Goal: Obtain resource: Download file/media

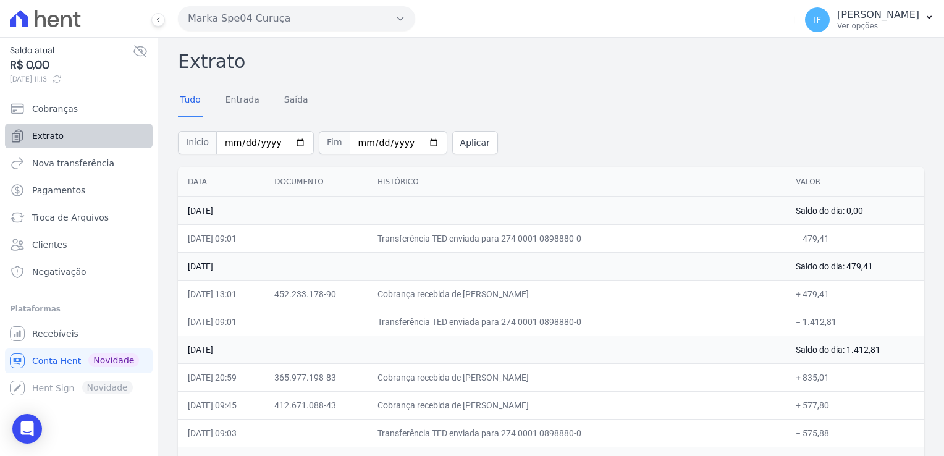
scroll to position [2163, 0]
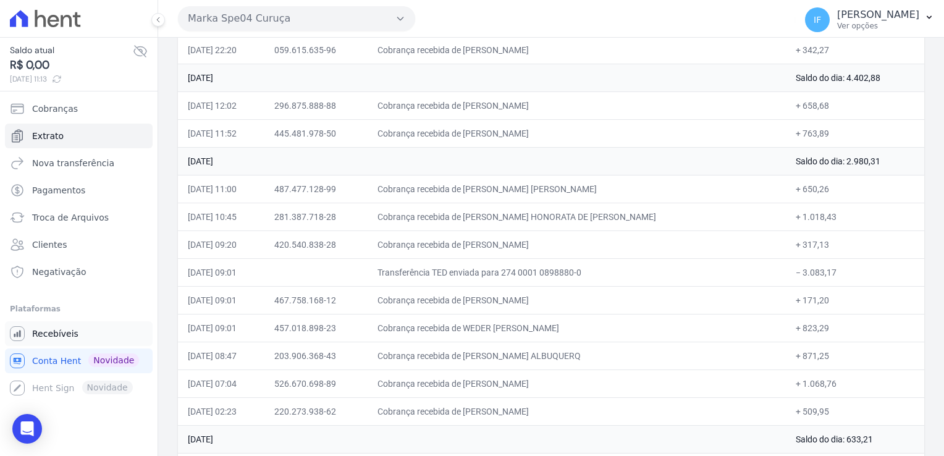
click at [51, 332] on span "Recebíveis" at bounding box center [55, 334] width 46 height 12
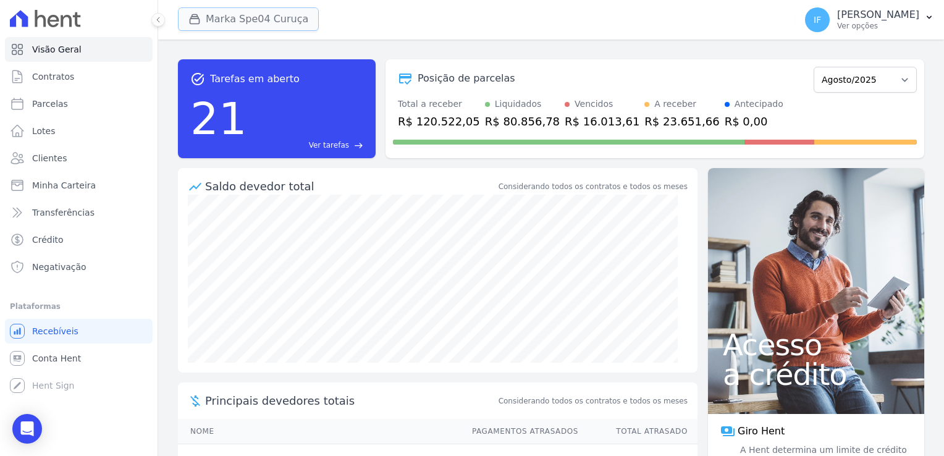
click at [249, 16] on button "Marka Spe04 Curuça" at bounding box center [248, 18] width 141 height 23
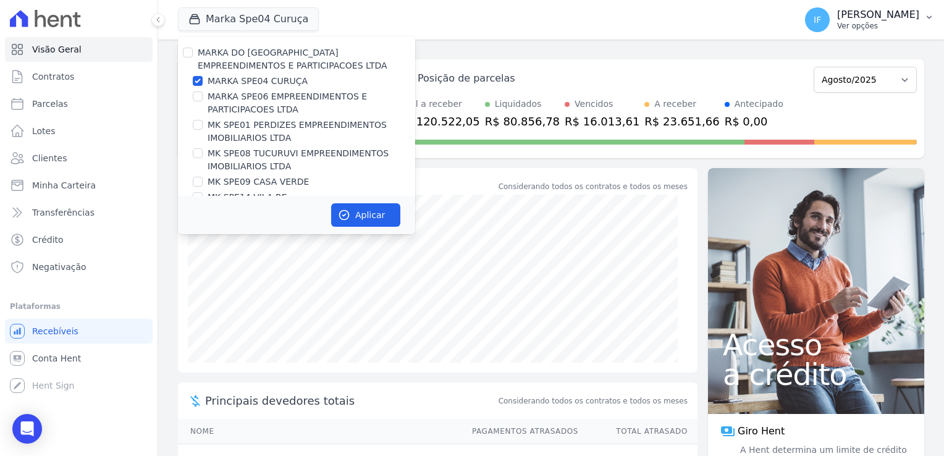
click at [837, 27] on p "Ver opções" at bounding box center [878, 26] width 82 height 10
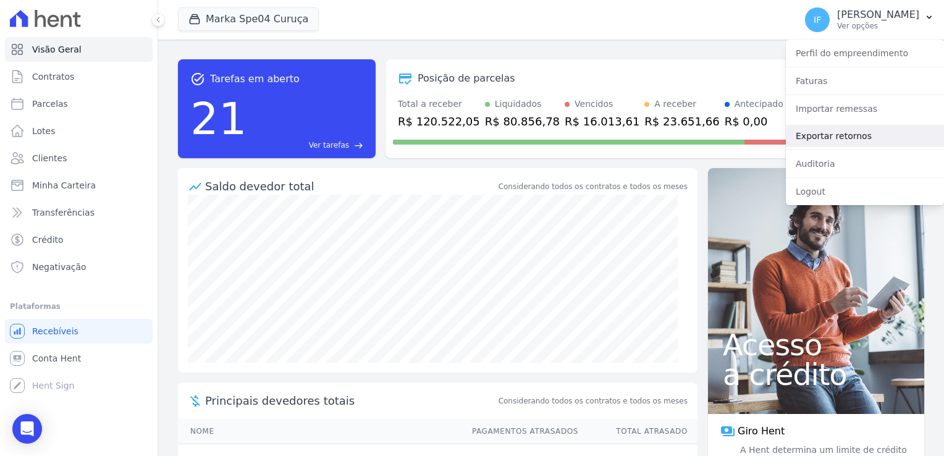
click at [819, 138] on link "Exportar retornos" at bounding box center [865, 136] width 158 height 22
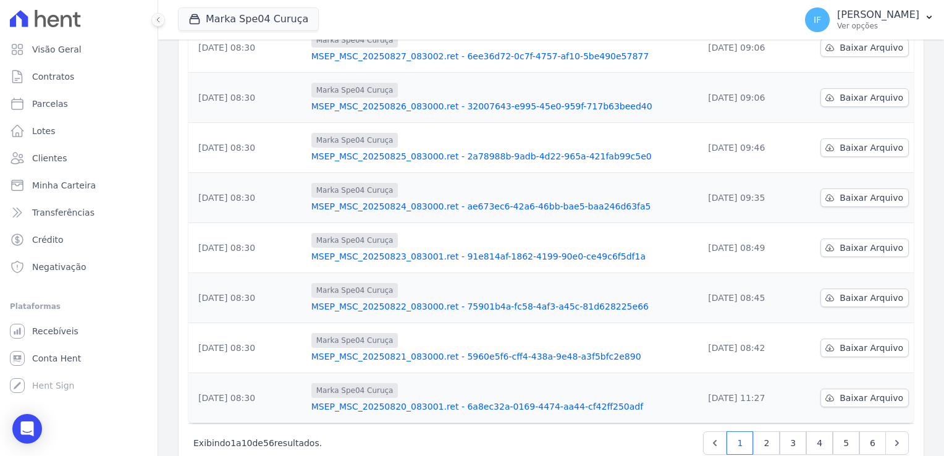
scroll to position [323, 0]
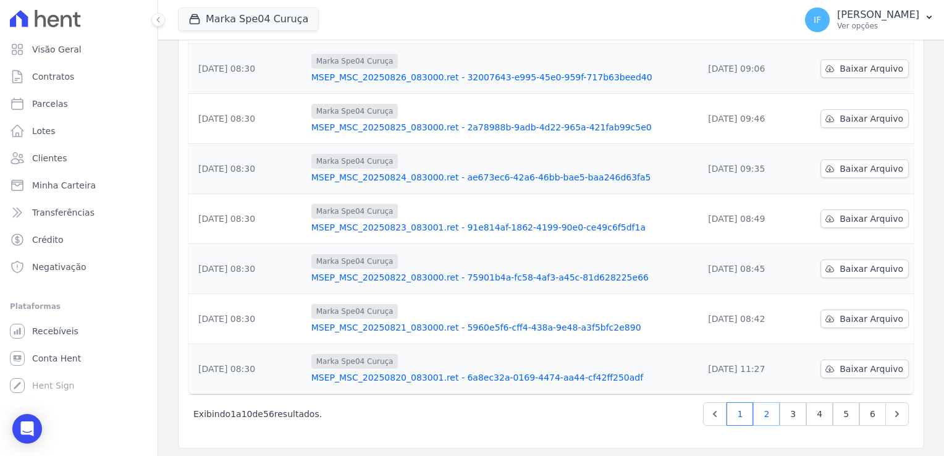
click at [759, 412] on link "2" at bounding box center [766, 413] width 27 height 23
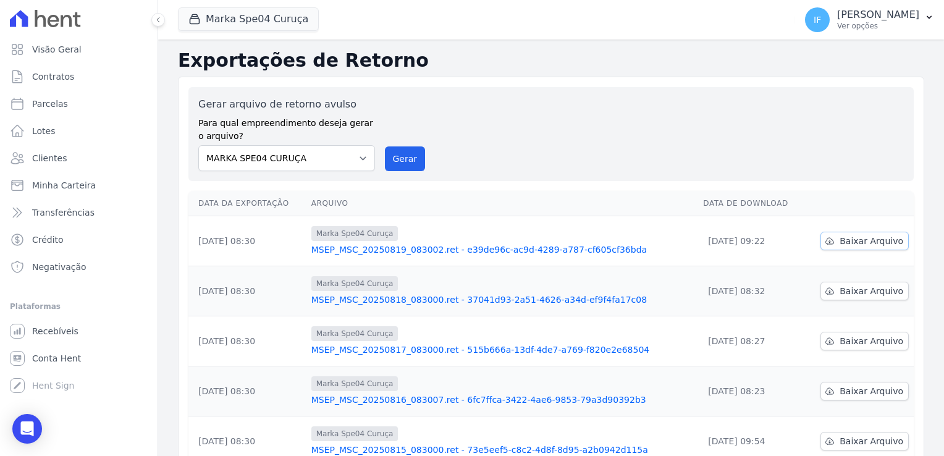
click at [856, 242] on span "Baixar Arquivo" at bounding box center [872, 241] width 64 height 12
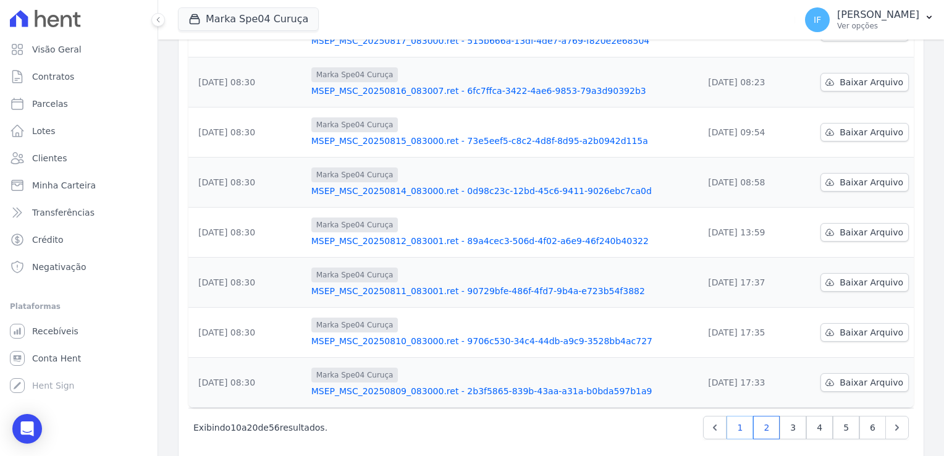
click at [736, 429] on link "1" at bounding box center [740, 427] width 27 height 23
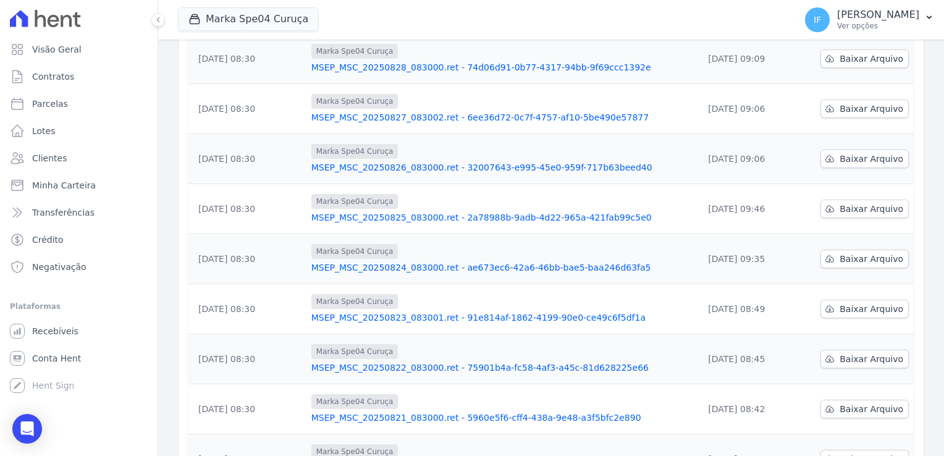
scroll to position [323, 0]
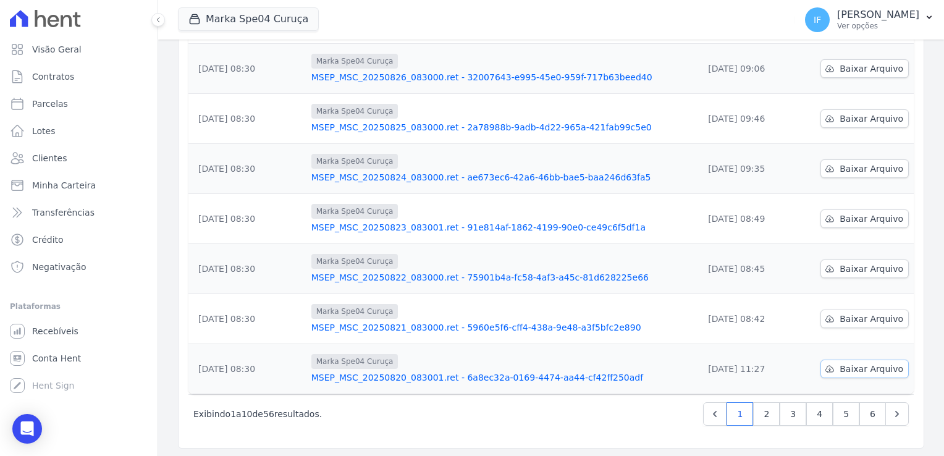
click at [845, 366] on span "Baixar Arquivo" at bounding box center [872, 369] width 64 height 12
click at [844, 322] on span "Baixar Arquivo" at bounding box center [872, 319] width 64 height 12
click at [25, 429] on icon "Open Intercom Messenger" at bounding box center [27, 429] width 14 height 16
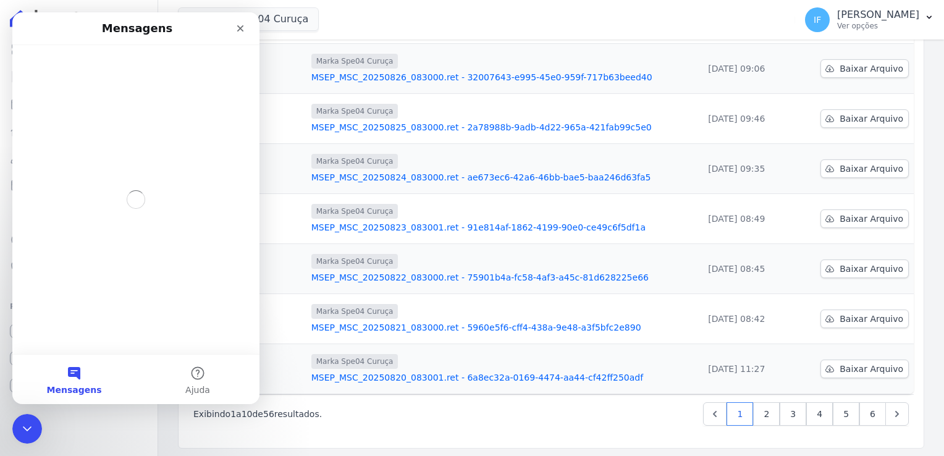
scroll to position [0, 0]
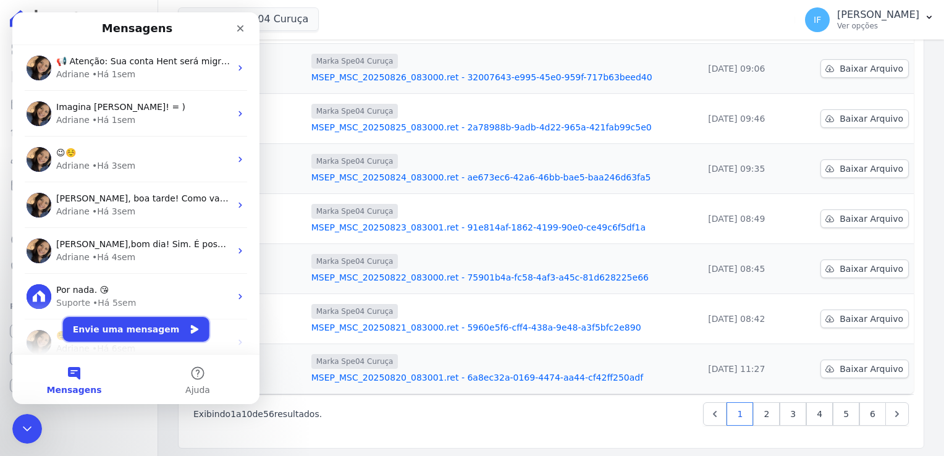
click at [118, 330] on button "Envie uma mensagem" at bounding box center [136, 329] width 146 height 25
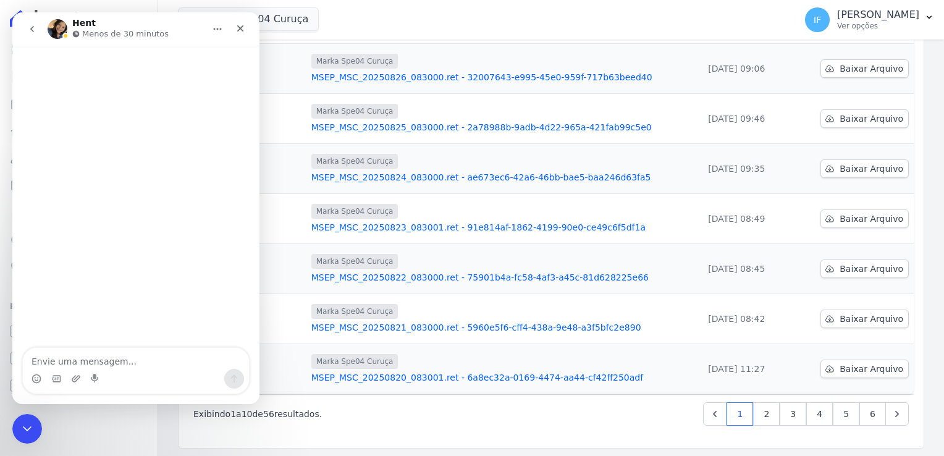
click at [108, 362] on textarea "Envie uma mensagem..." at bounding box center [136, 358] width 226 height 21
type textarea "Olá , tudo bem?"
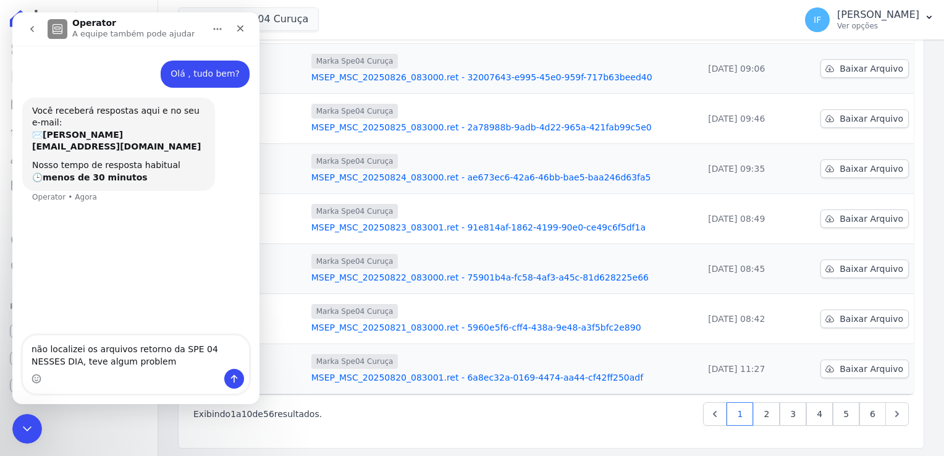
type textarea "não localizei os arquivos retorno da SPE 04 NESSES DIA, teve algum problema"
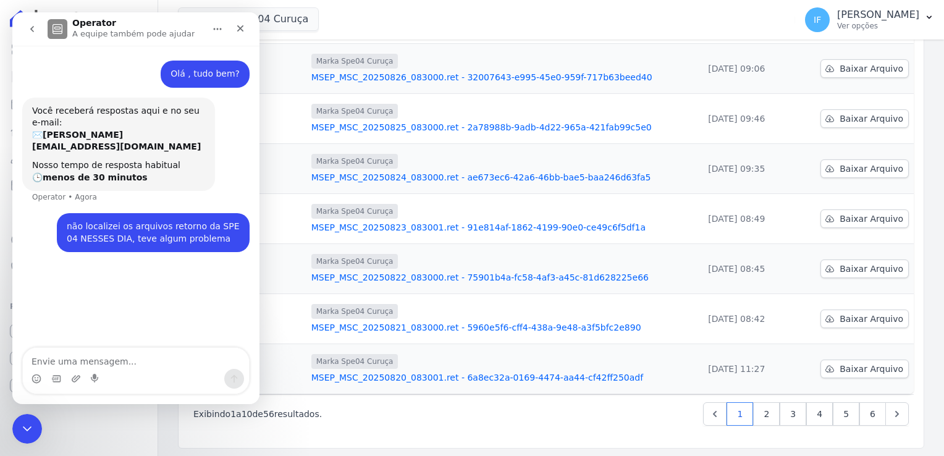
type textarea "24 lo Ipsumd si 3504 Ametc ad eli: 6.694,00 1+S54:D997/98/5609, 13:49 Eiusmodt …"
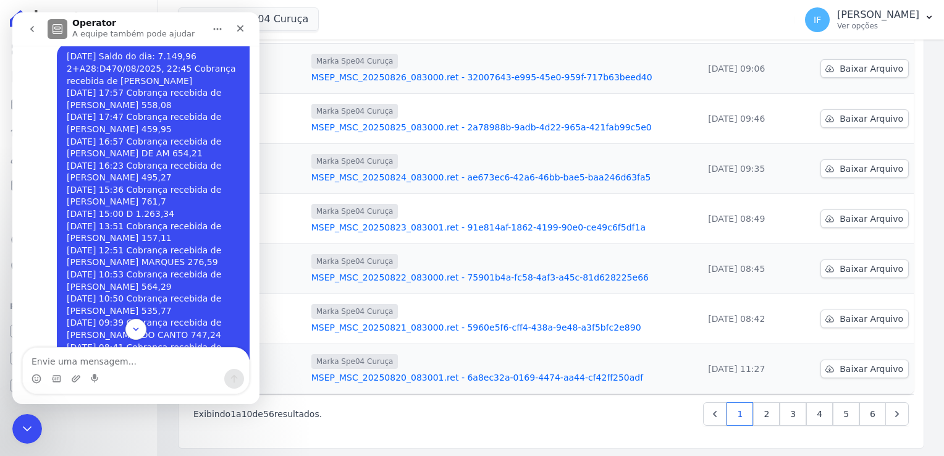
scroll to position [166, 0]
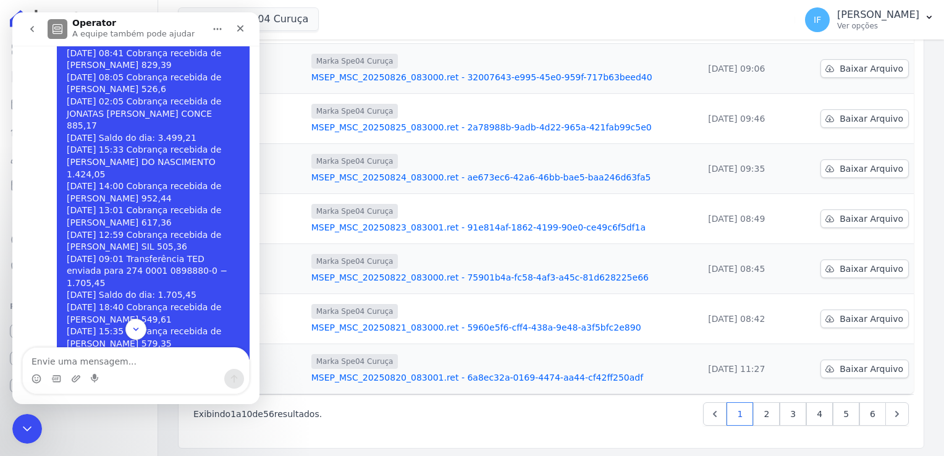
scroll to position [660, 0]
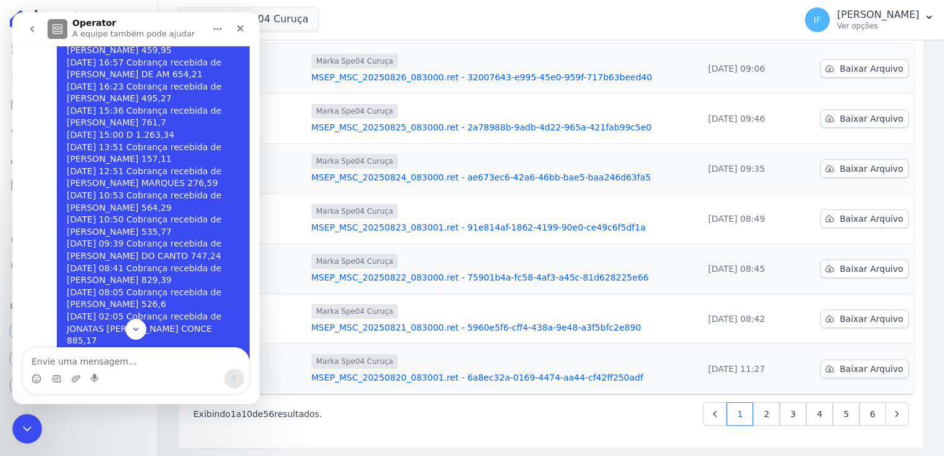
scroll to position [0, 0]
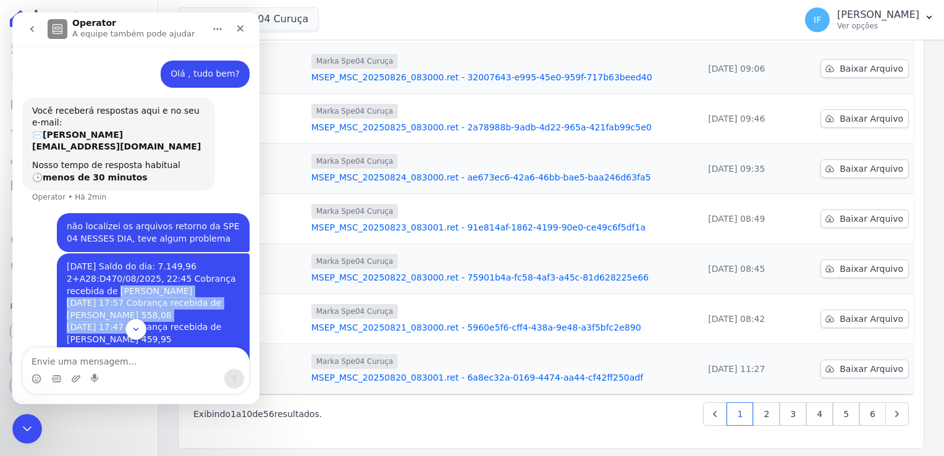
drag, startPoint x: 109, startPoint y: 277, endPoint x: 126, endPoint y: 319, distance: 45.4
click at [126, 319] on div "Olá , tudo bem? [PERSON_NAME] • Há 2min Você receberá respostas aqui e no seu e…" at bounding box center [135, 203] width 247 height 314
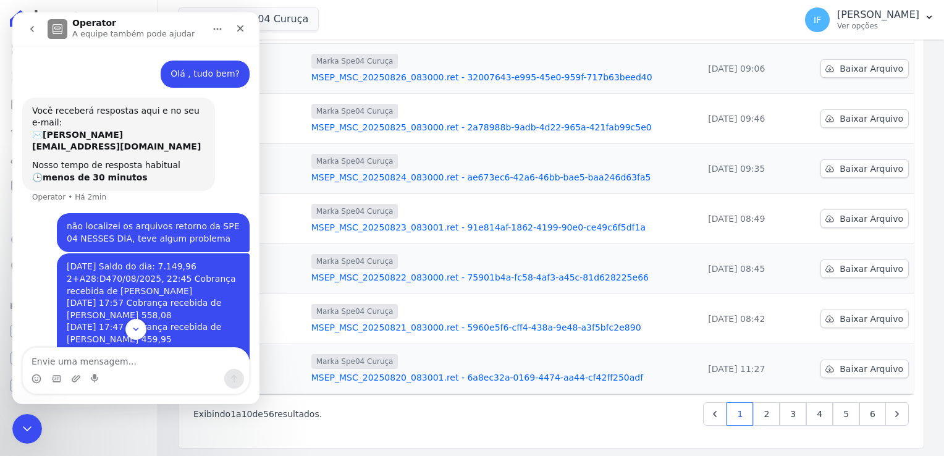
click at [213, 166] on div "Você receberá respostas aqui e no seu e-mail: ✉️ [PERSON_NAME][EMAIL_ADDRESS][D…" at bounding box center [118, 145] width 193 height 94
click at [228, 167] on div "Você receberá respostas aqui e no seu e-mail: ✉️ [PERSON_NAME][EMAIL_ADDRESS][D…" at bounding box center [135, 156] width 227 height 116
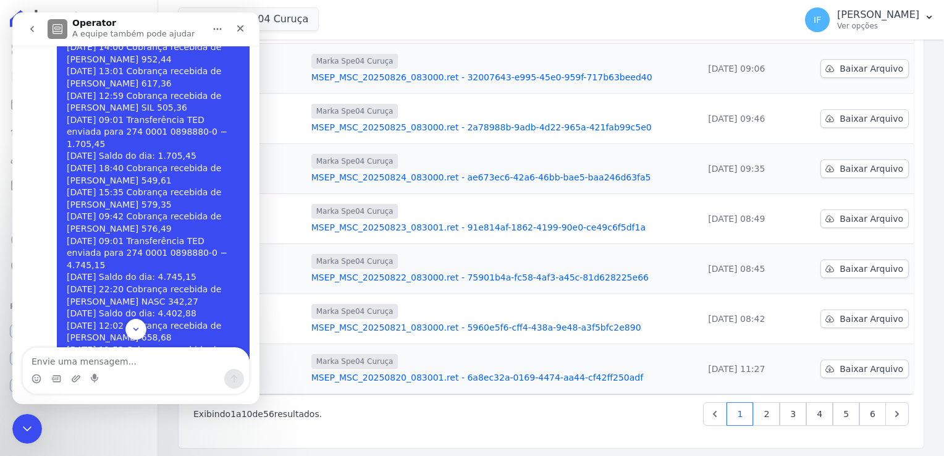
scroll to position [660, 0]
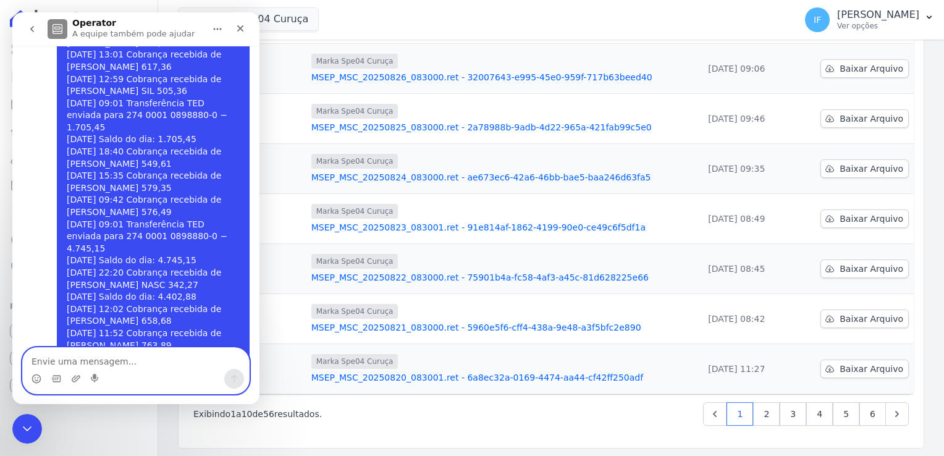
click at [78, 351] on textarea "Envie uma mensagem..." at bounding box center [136, 358] width 226 height 21
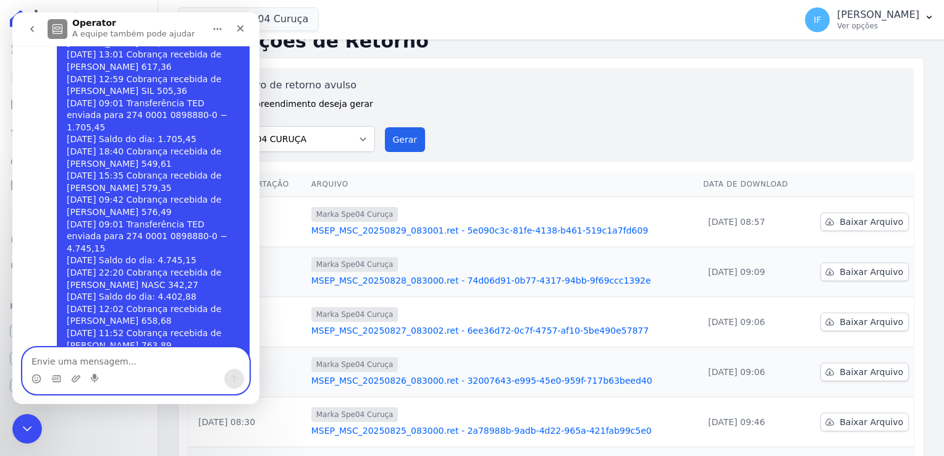
scroll to position [14, 0]
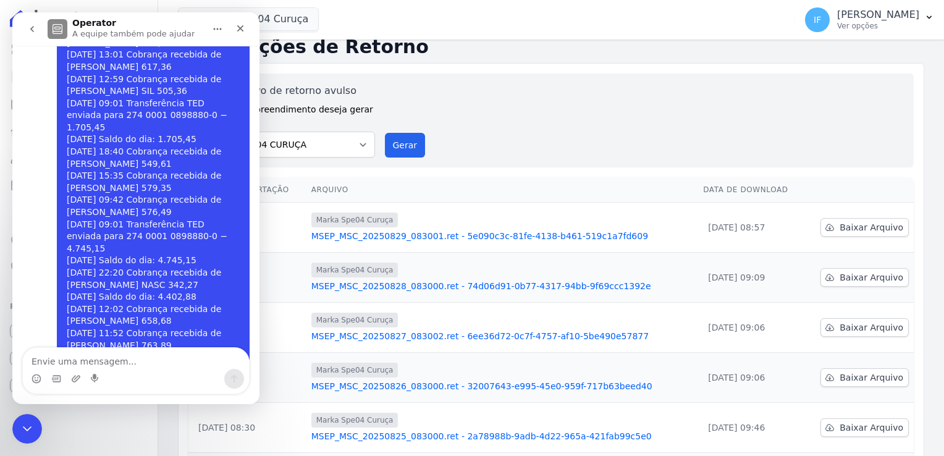
click at [387, 98] on div "Gerar arquivo de retorno avulso Para qual empreendimento deseja gerar o arquivo…" at bounding box center [551, 120] width 706 height 74
click at [28, 424] on icon "Encerramento do Messenger da Intercom" at bounding box center [25, 427] width 15 height 15
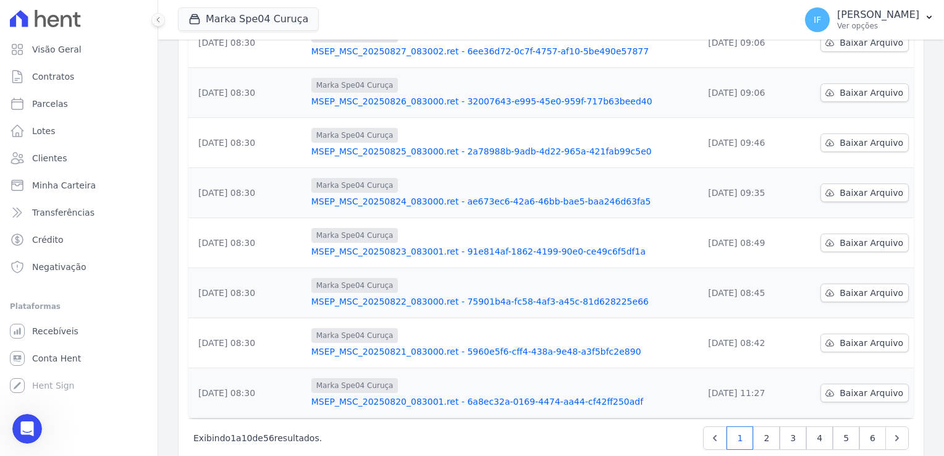
scroll to position [323, 0]
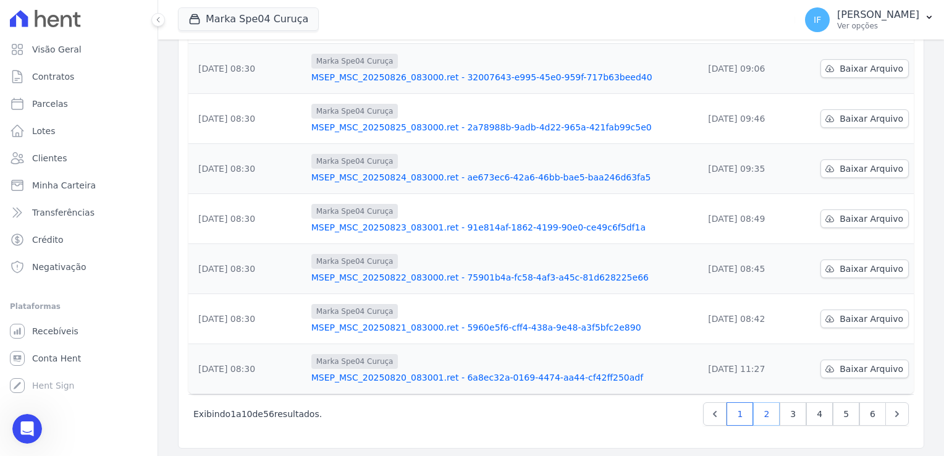
click at [765, 416] on link "2" at bounding box center [766, 413] width 27 height 23
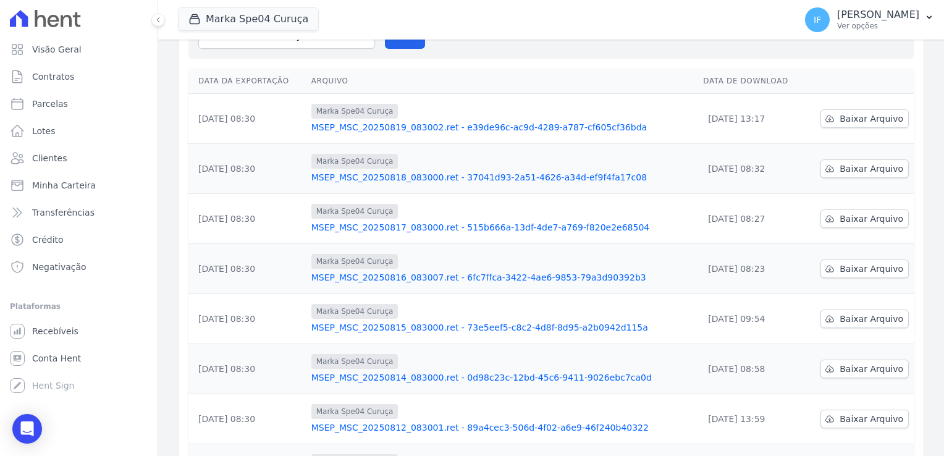
scroll to position [124, 0]
click at [858, 166] on span "Baixar Arquivo" at bounding box center [872, 167] width 64 height 12
click at [26, 431] on icon "Open Intercom Messenger" at bounding box center [27, 429] width 14 height 16
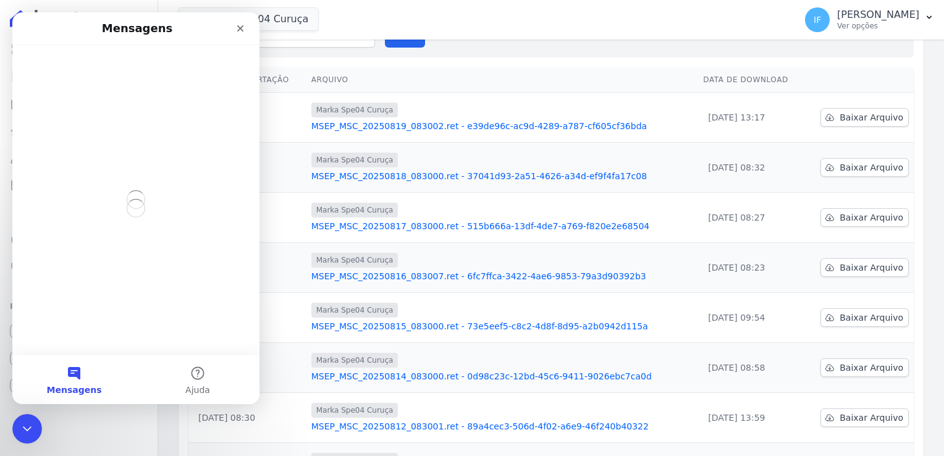
scroll to position [0, 0]
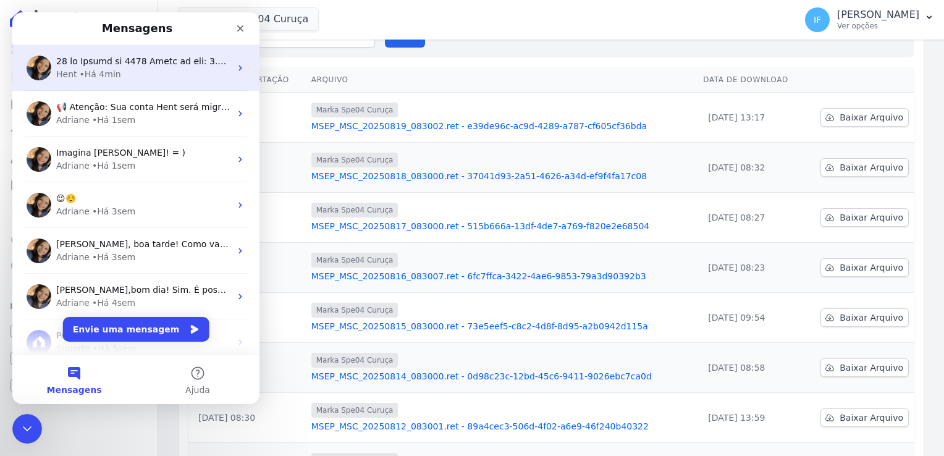
click at [149, 73] on div "Hent • Há 4min" at bounding box center [143, 74] width 174 height 13
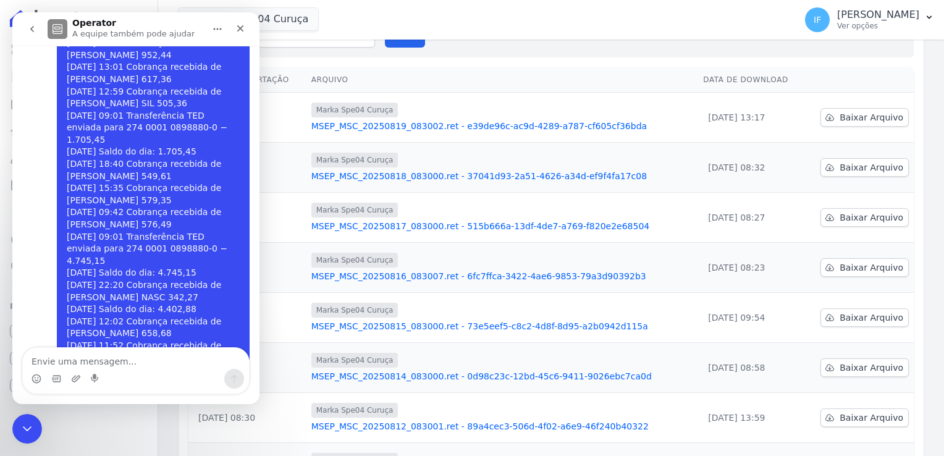
scroll to position [660, 0]
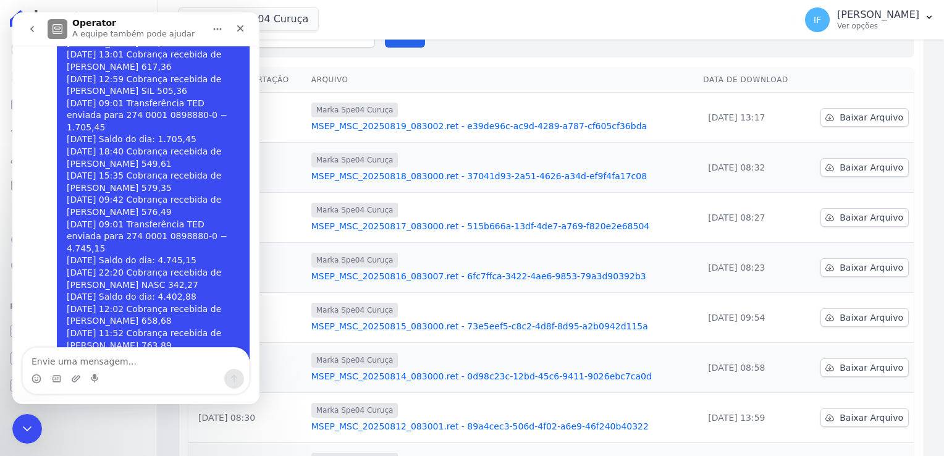
click at [72, 358] on textarea "Envie uma mensagem..." at bounding box center [136, 358] width 226 height 21
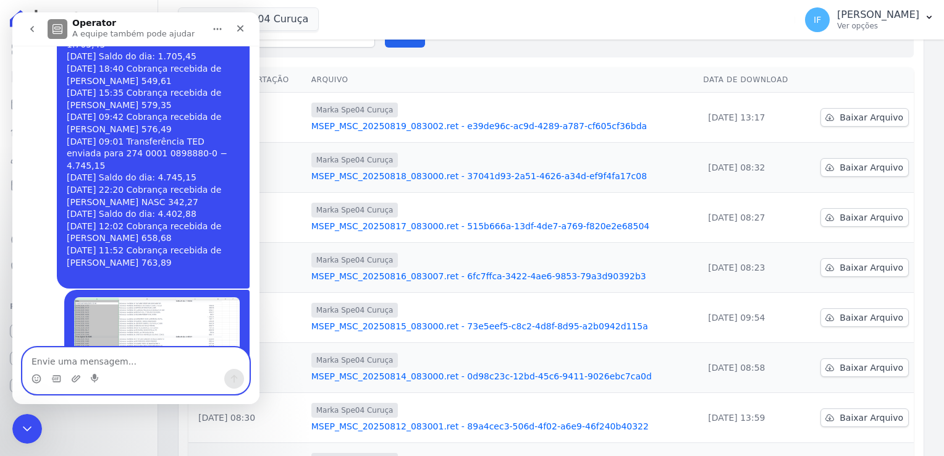
click at [156, 357] on textarea "Envie uma mensagem..." at bounding box center [136, 358] width 226 height 21
click at [19, 431] on icon "Encerramento do Messenger da Intercom" at bounding box center [25, 427] width 15 height 15
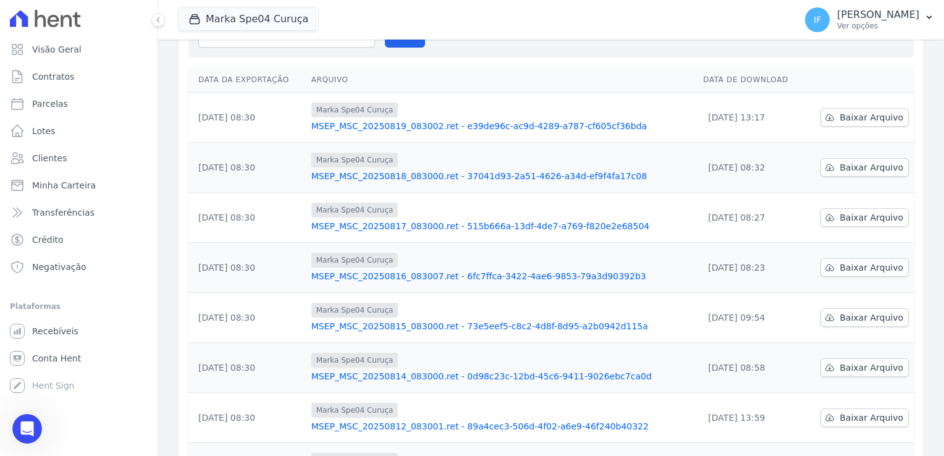
scroll to position [742, 0]
drag, startPoint x: 205, startPoint y: 19, endPoint x: 262, endPoint y: 29, distance: 57.7
click at [262, 28] on button "Marka Spe04 Curuça" at bounding box center [248, 18] width 141 height 23
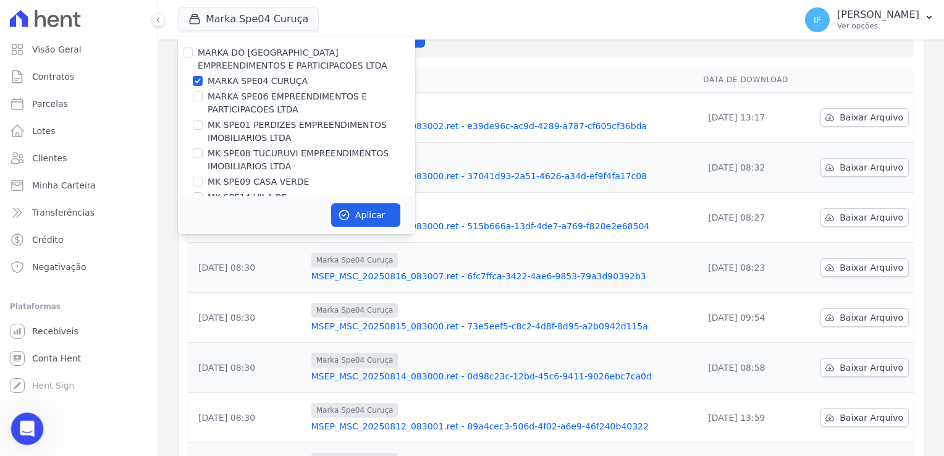
click at [25, 429] on icon "Abertura do Messenger da Intercom" at bounding box center [25, 427] width 20 height 20
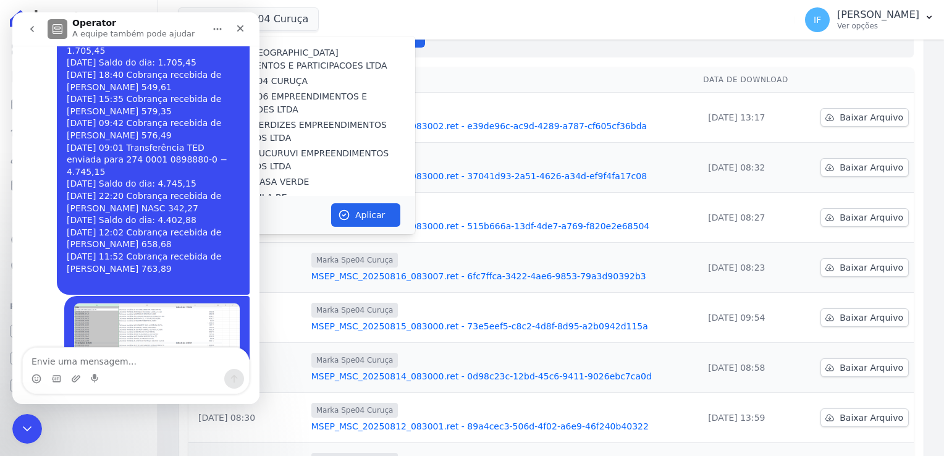
scroll to position [743, 0]
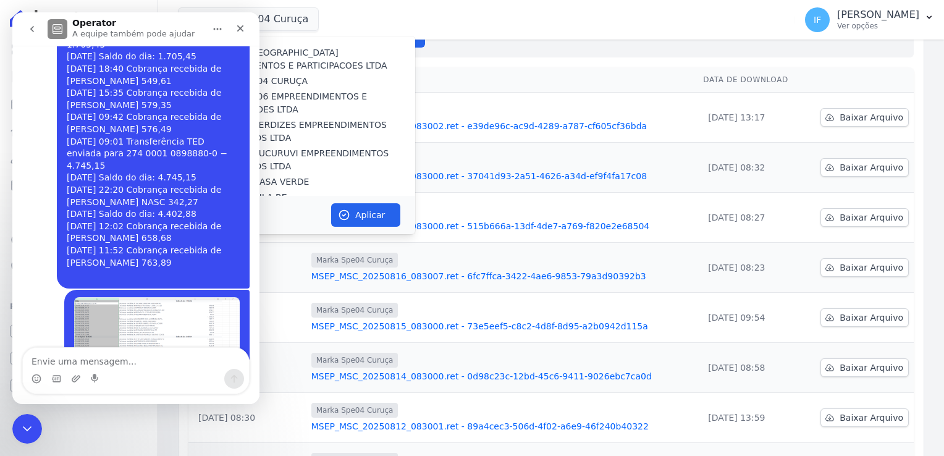
click at [111, 357] on textarea "Envie uma mensagem..." at bounding box center [136, 358] width 226 height 21
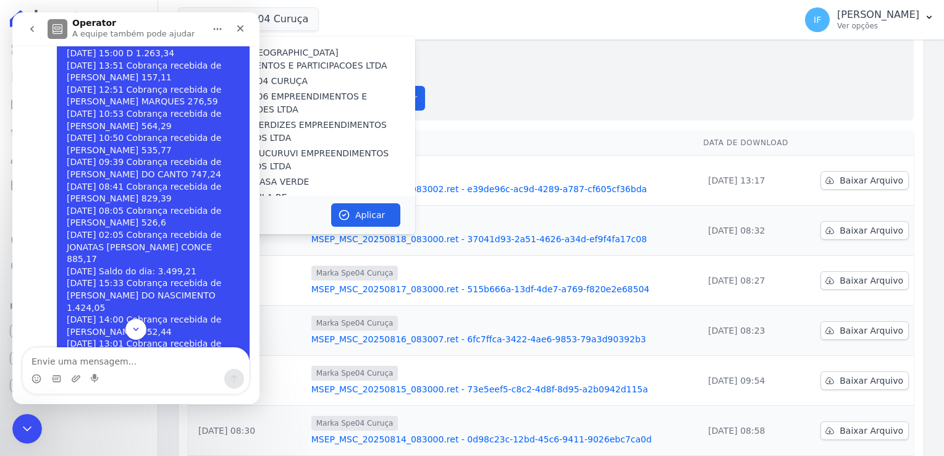
scroll to position [14, 0]
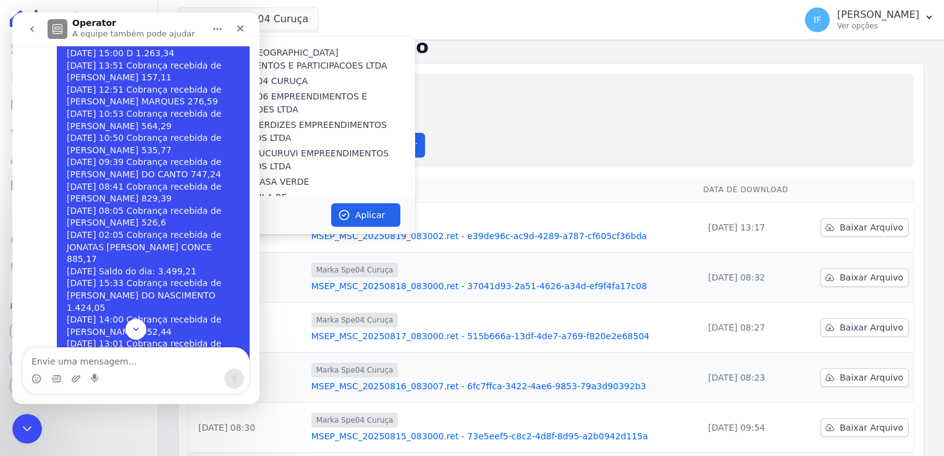
click at [527, 123] on div "Gerar arquivo de retorno avulso Para qual empreendimento deseja gerar o arquivo…" at bounding box center [551, 120] width 706 height 74
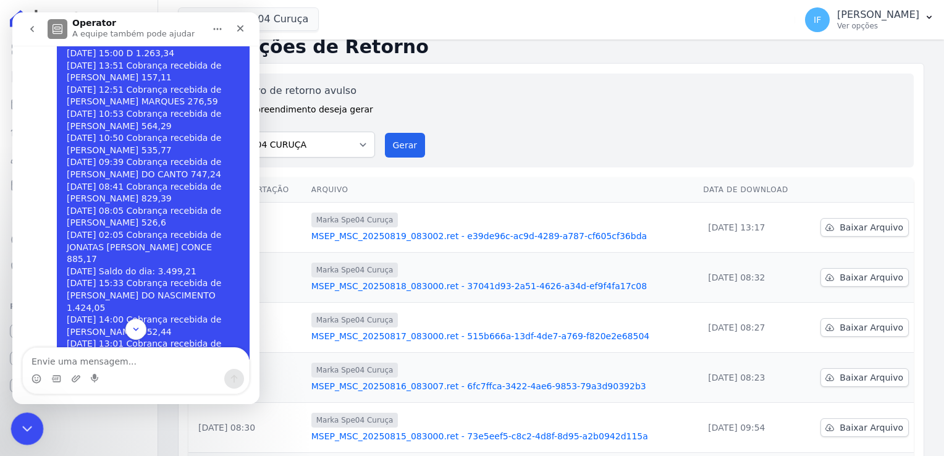
click at [21, 427] on icon "Encerramento do Messenger da Intercom" at bounding box center [25, 427] width 15 height 15
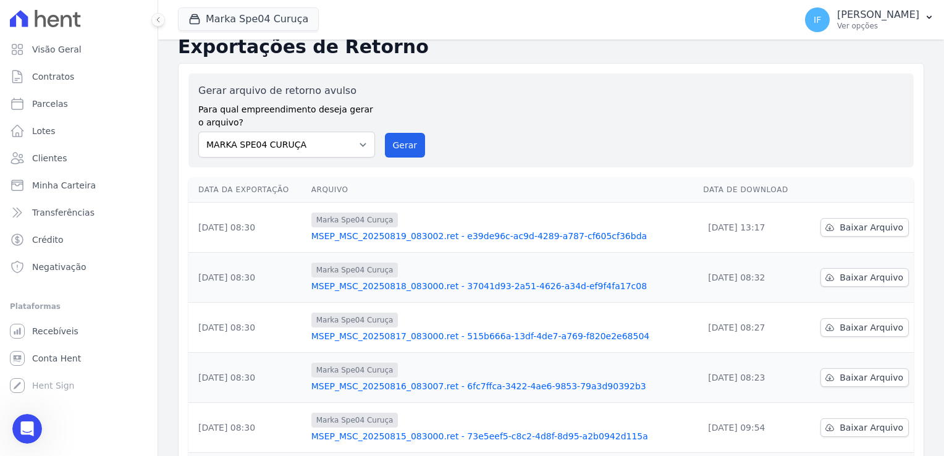
click at [559, 116] on div "Gerar arquivo de retorno avulso Para qual empreendimento deseja gerar o arquivo…" at bounding box center [551, 120] width 706 height 74
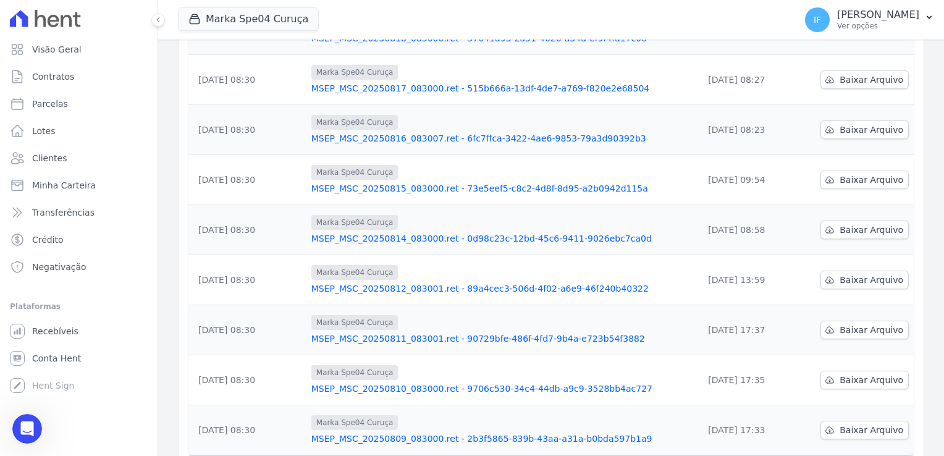
scroll to position [323, 0]
